Goal: Transaction & Acquisition: Book appointment/travel/reservation

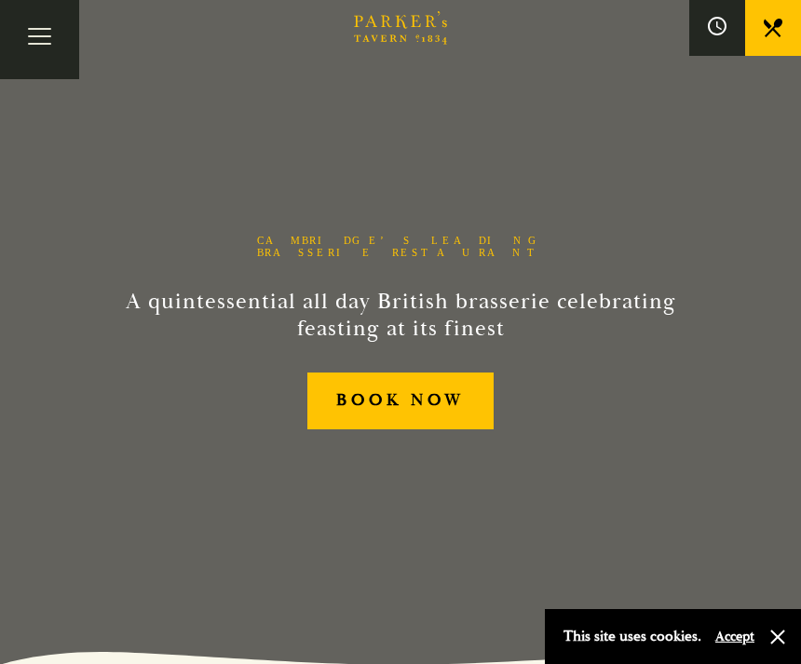
click at [416, 420] on link "BOOK NOW" at bounding box center [401, 401] width 186 height 57
click at [35, 32] on button "Toggle navigation" at bounding box center [39, 39] width 79 height 79
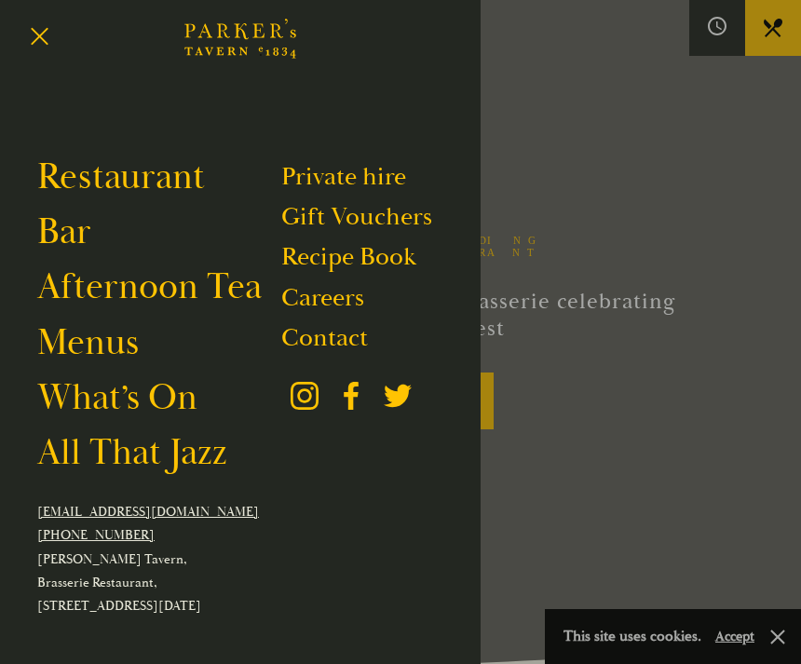
click at [118, 351] on link "Menus" at bounding box center [88, 343] width 102 height 45
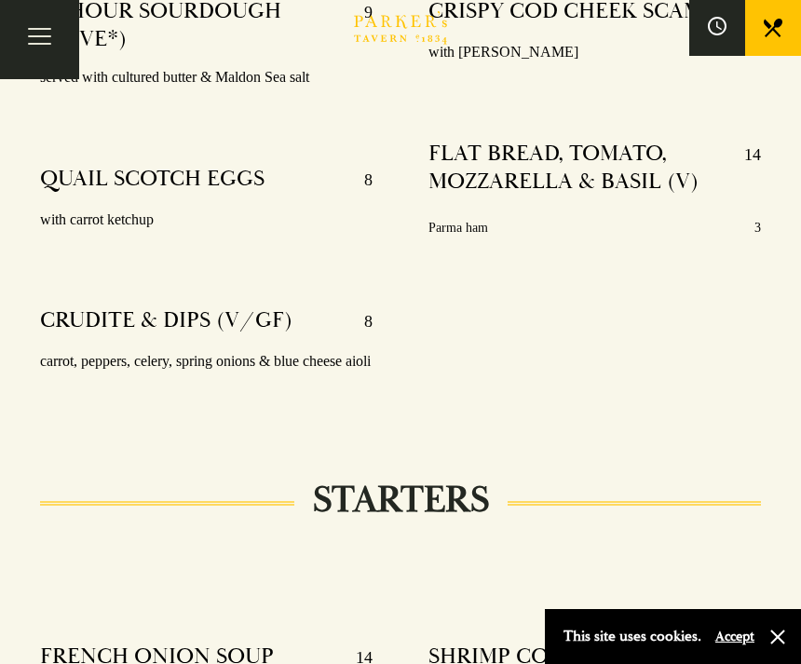
scroll to position [878, 0]
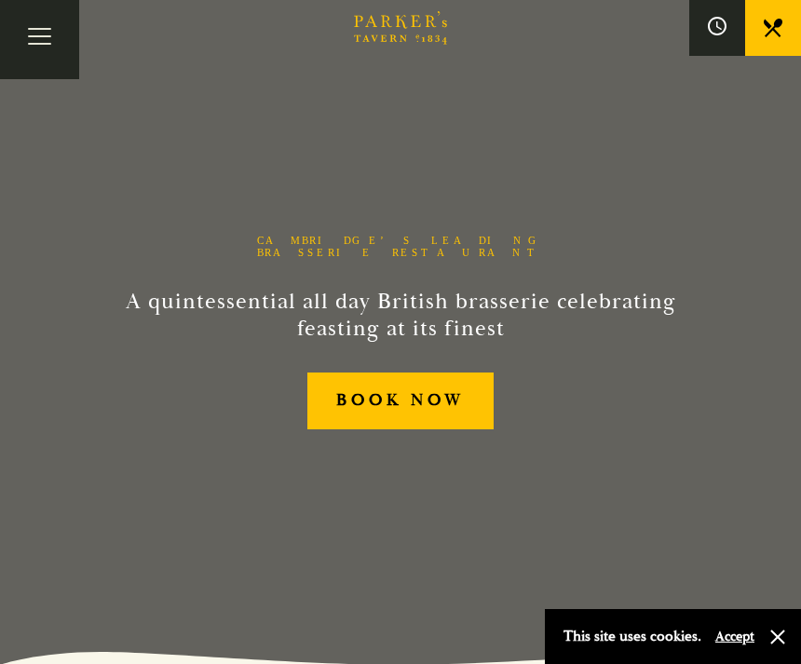
click at [42, 34] on button "Toggle navigation" at bounding box center [39, 39] width 79 height 79
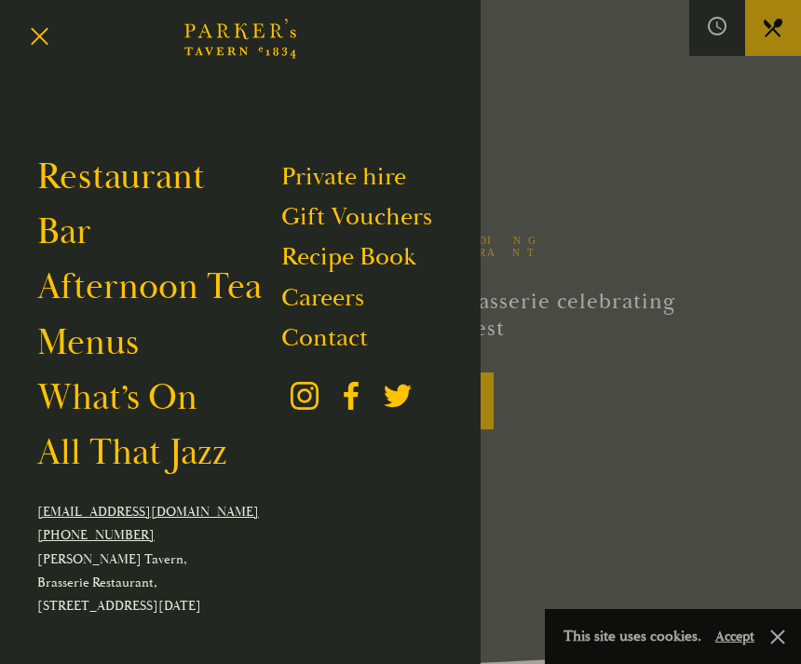
click at [115, 355] on link "Menus" at bounding box center [88, 343] width 102 height 45
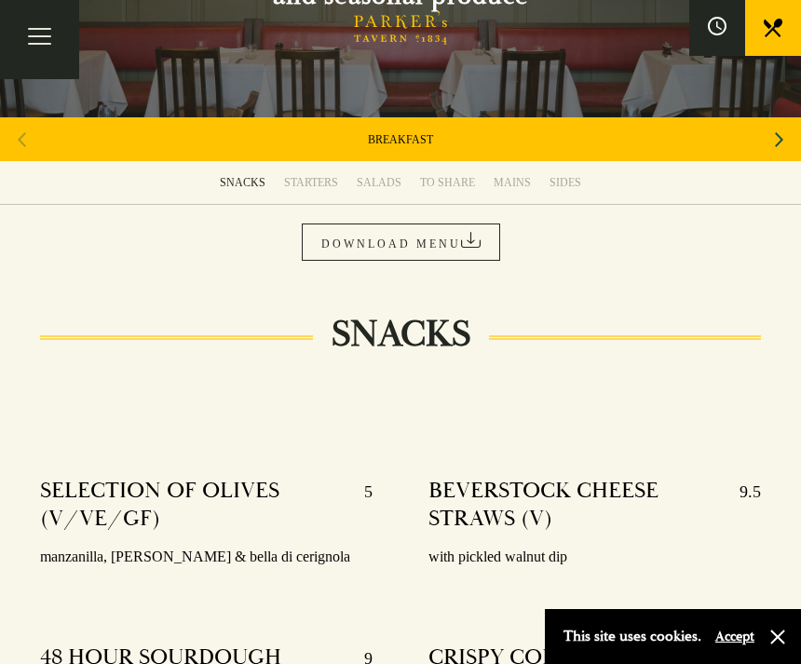
scroll to position [233, 0]
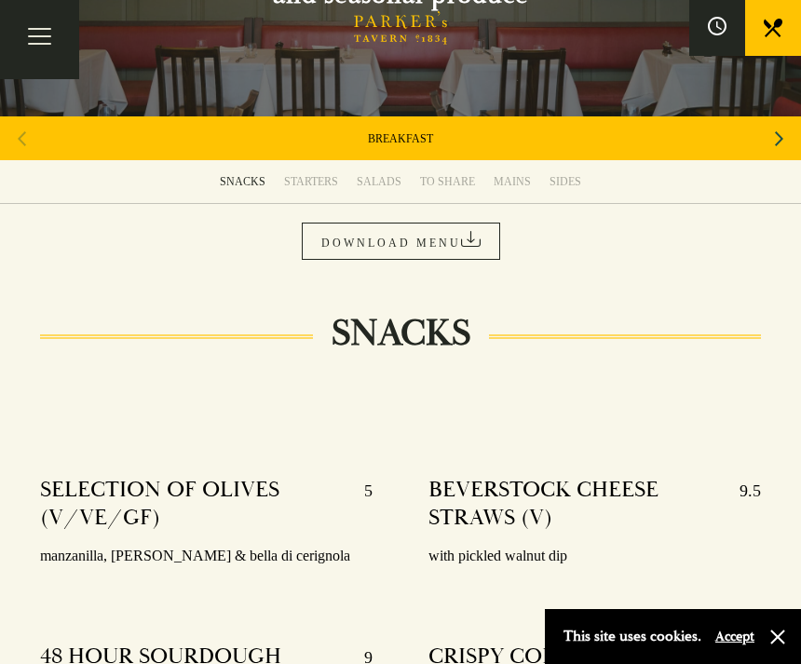
click at [438, 250] on link "DOWNLOAD MENU" at bounding box center [401, 241] width 199 height 37
